Goal: Task Accomplishment & Management: Manage account settings

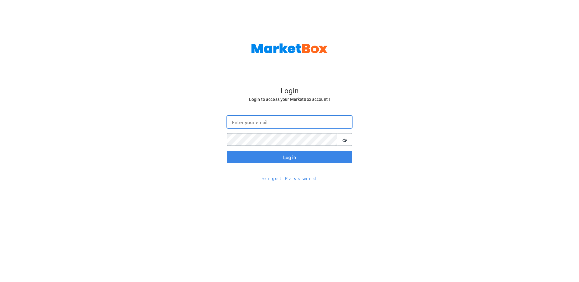
click at [263, 120] on input "Email" at bounding box center [289, 121] width 125 height 13
type input "[PERSON_NAME][EMAIL_ADDRESS][DOMAIN_NAME]"
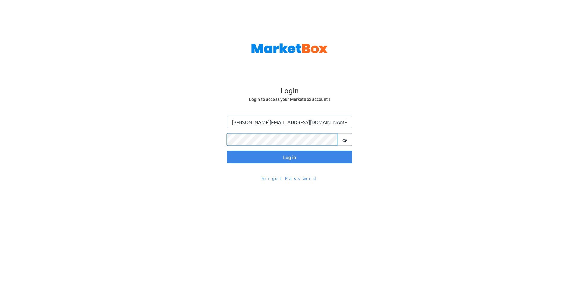
click at [227, 150] on button "Log in" at bounding box center [289, 156] width 125 height 13
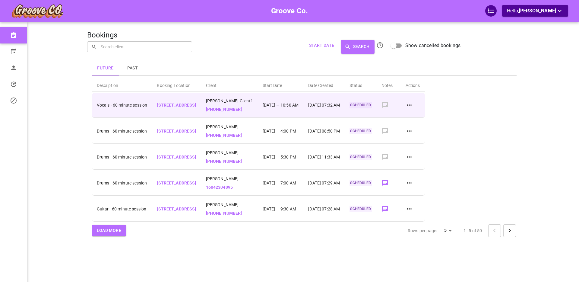
click at [413, 103] on icon at bounding box center [408, 104] width 7 height 7
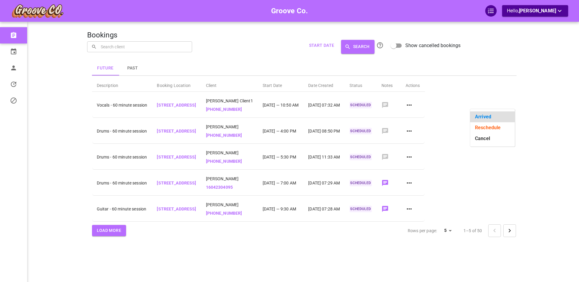
click at [487, 128] on li "Reschedule" at bounding box center [492, 127] width 45 height 11
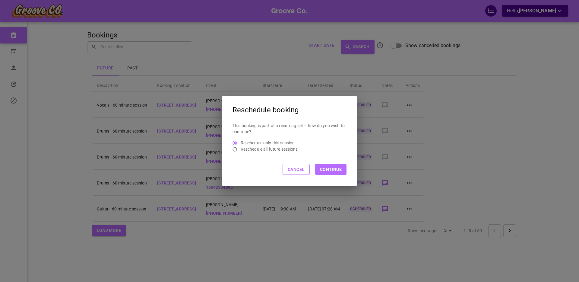
click at [334, 168] on button "Continue" at bounding box center [330, 169] width 31 height 11
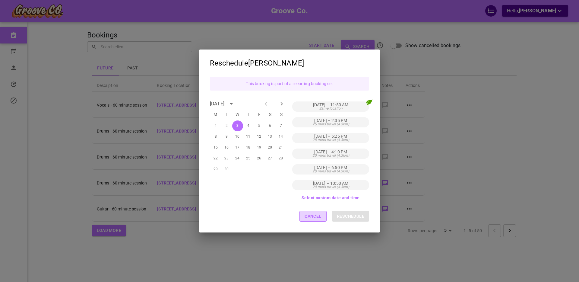
click at [313, 216] on button "Cancel" at bounding box center [312, 215] width 27 height 11
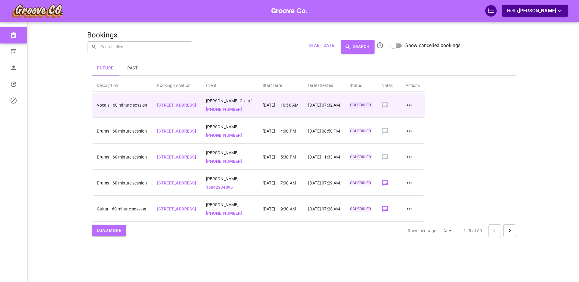
click at [413, 104] on icon at bounding box center [408, 104] width 7 height 7
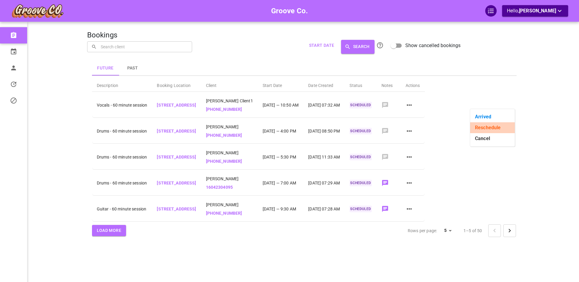
click at [478, 125] on li "Reschedule" at bounding box center [492, 127] width 45 height 11
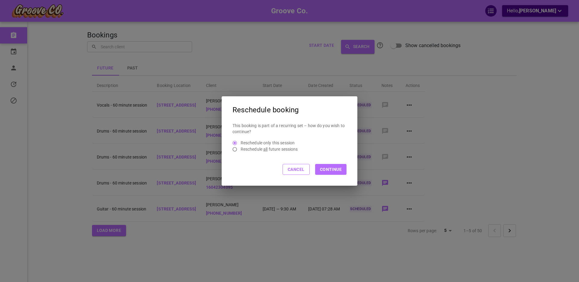
click at [259, 148] on p "Reschedule all future sessions" at bounding box center [269, 149] width 57 height 6
click at [241, 148] on input "Reschedule all future sessions" at bounding box center [234, 149] width 11 height 5
radio input "true"
click at [331, 170] on button "Continue" at bounding box center [330, 169] width 31 height 11
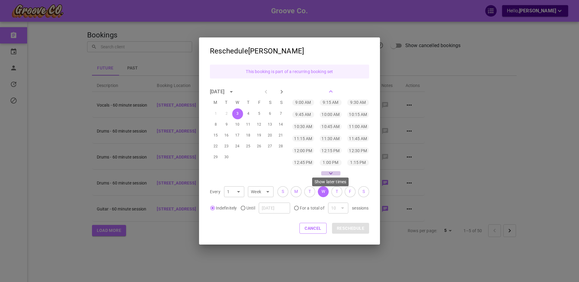
click at [330, 172] on icon "Show later times" at bounding box center [330, 172] width 7 height 7
click at [331, 150] on p "4:45 PM" at bounding box center [331, 150] width 16 height 6
click at [349, 192] on span "F" at bounding box center [350, 191] width 2 height 6
click at [244, 208] on input "Until" at bounding box center [243, 207] width 6 height 5
radio input "true"
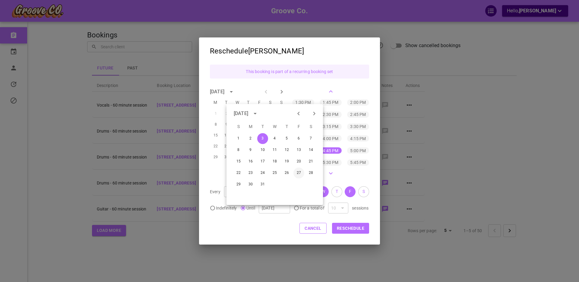
click at [298, 172] on button "27" at bounding box center [298, 172] width 11 height 11
type input "[DATE]"
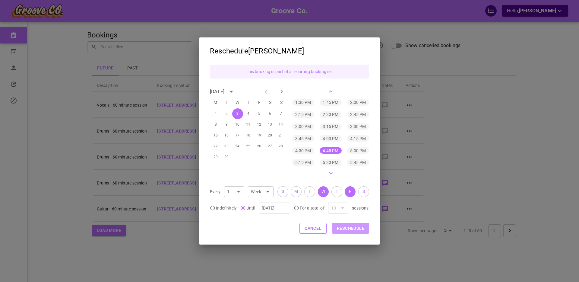
click at [354, 226] on button "Reschedule" at bounding box center [350, 227] width 37 height 11
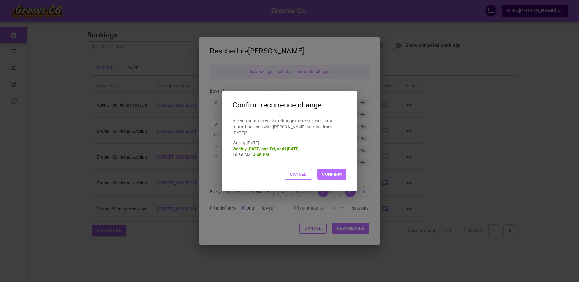
click at [299, 172] on button "Cancel" at bounding box center [298, 174] width 27 height 11
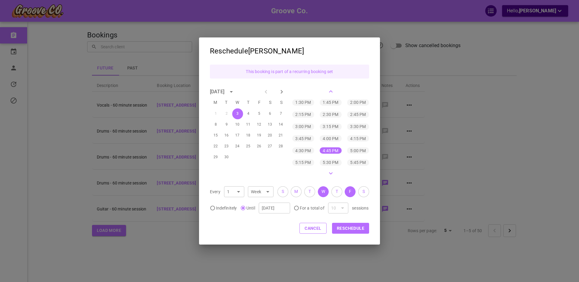
click at [312, 229] on button "Cancel" at bounding box center [312, 227] width 27 height 11
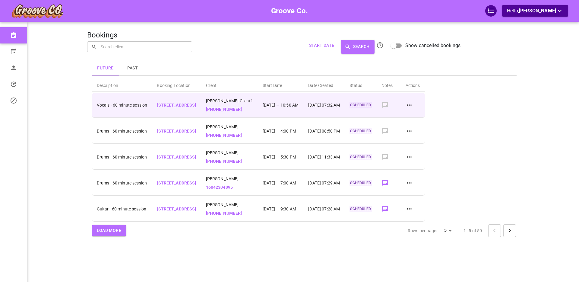
click at [413, 104] on icon at bounding box center [408, 104] width 7 height 7
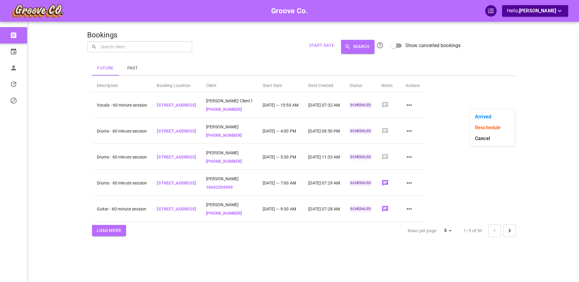
click at [484, 128] on li "Reschedule" at bounding box center [492, 127] width 45 height 11
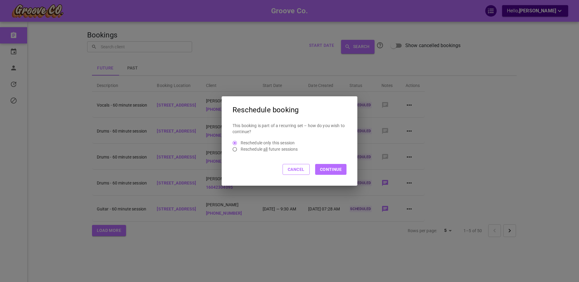
click at [326, 168] on button "Continue" at bounding box center [330, 169] width 31 height 11
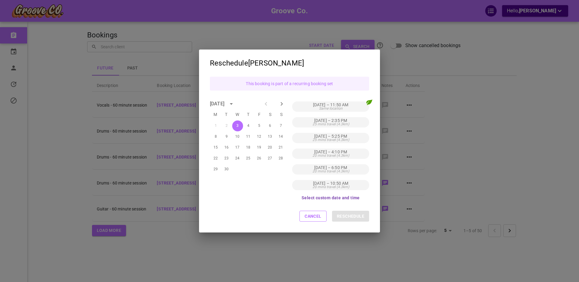
click at [325, 197] on button "Select custom date and time" at bounding box center [330, 197] width 58 height 4
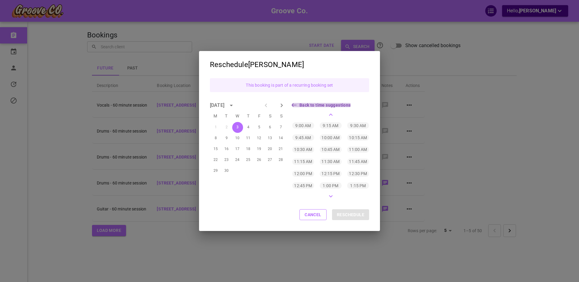
click at [318, 103] on button "Back to time suggestions" at bounding box center [321, 105] width 58 height 4
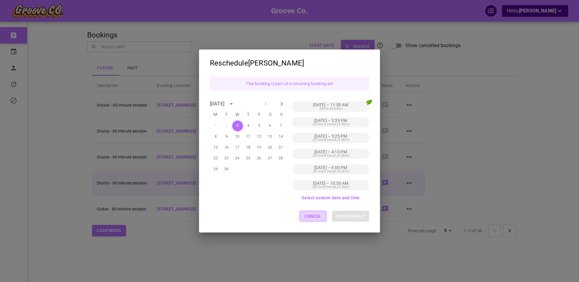
drag, startPoint x: 315, startPoint y: 217, endPoint x: 448, endPoint y: 177, distance: 138.6
click at [315, 216] on button "Cancel" at bounding box center [312, 215] width 27 height 11
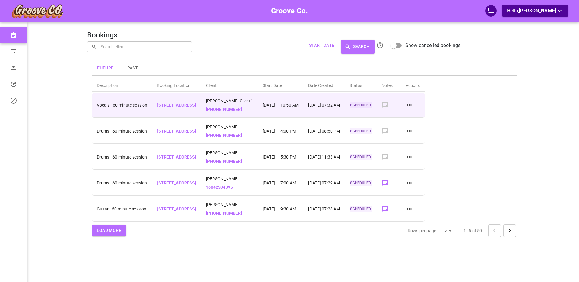
click at [420, 104] on div at bounding box center [412, 104] width 14 height 7
click at [413, 104] on icon at bounding box center [408, 104] width 7 height 7
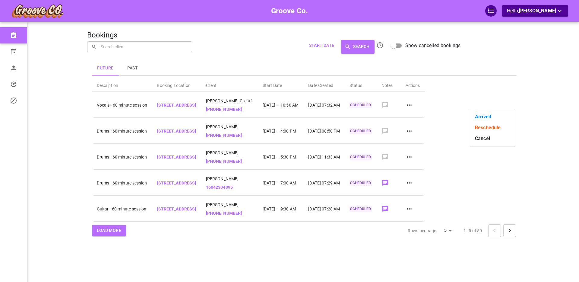
click at [489, 129] on li "Reschedule" at bounding box center [492, 127] width 45 height 11
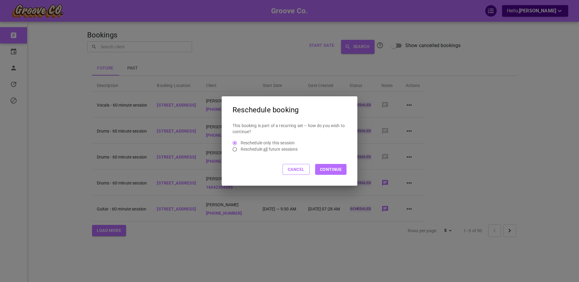
drag, startPoint x: 281, startPoint y: 149, endPoint x: 366, endPoint y: 170, distance: 87.3
click at [281, 149] on p "Reschedule all future sessions" at bounding box center [269, 149] width 57 height 6
click at [241, 149] on input "Reschedule all future sessions" at bounding box center [234, 149] width 11 height 5
radio input "true"
click at [337, 171] on button "Continue" at bounding box center [330, 169] width 31 height 11
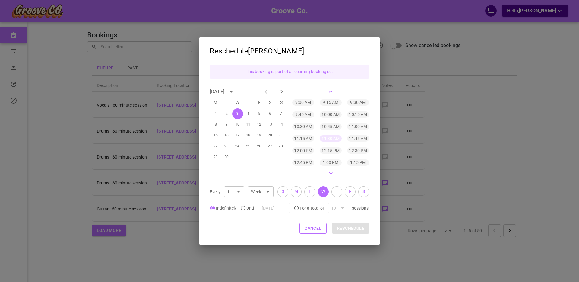
click at [332, 137] on p "11:30 AM" at bounding box center [330, 138] width 18 height 6
drag, startPoint x: 349, startPoint y: 191, endPoint x: 344, endPoint y: 219, distance: 27.7
click at [349, 191] on span "F" at bounding box center [350, 191] width 2 height 6
click at [342, 226] on button "Reschedule" at bounding box center [350, 227] width 37 height 11
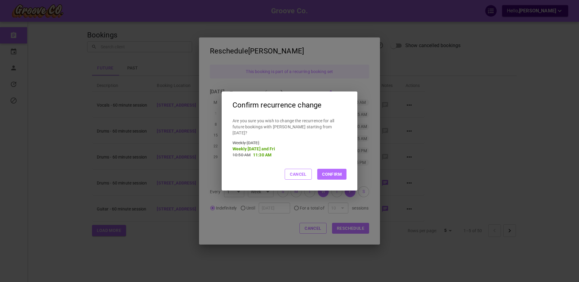
click at [299, 170] on button "Cancel" at bounding box center [298, 174] width 27 height 11
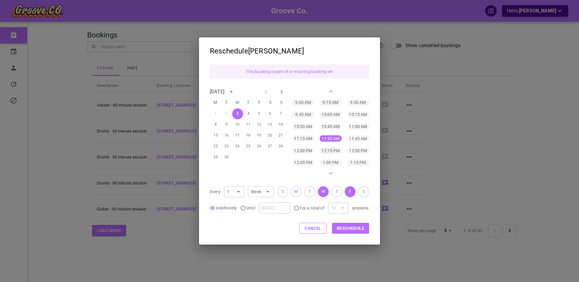
click at [317, 228] on button "Cancel" at bounding box center [312, 227] width 27 height 11
